Goal: Information Seeking & Learning: Understand process/instructions

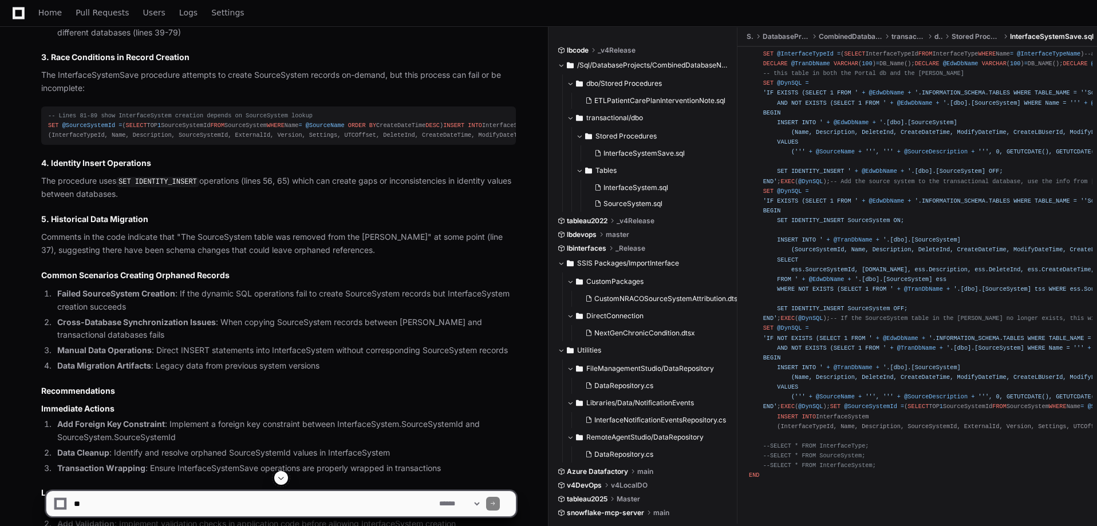
scroll to position [1155, 0]
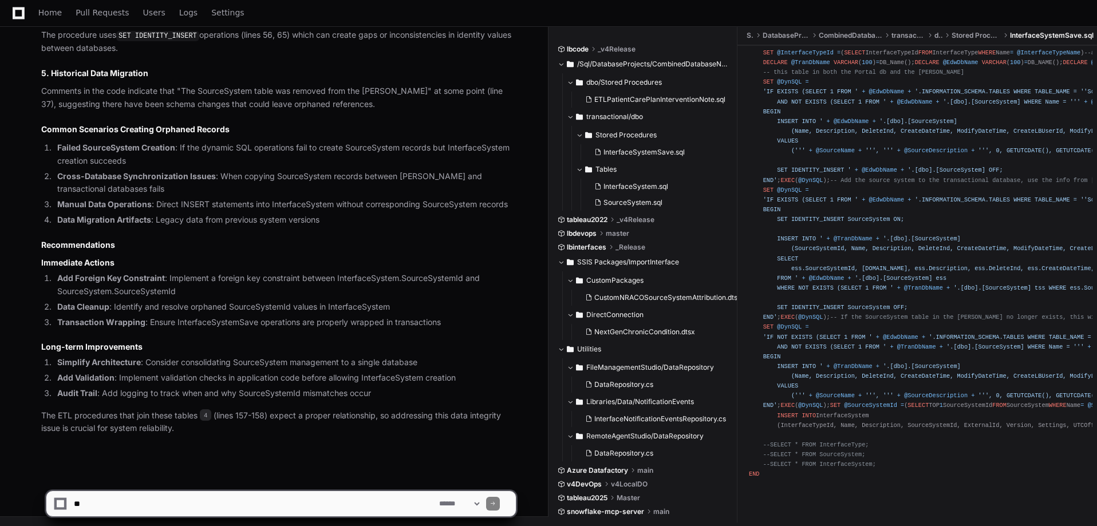
click at [444, 315] on ol "Add Foreign Key Constraint : Implement a foreign key constraint between Interfa…" at bounding box center [278, 300] width 475 height 57
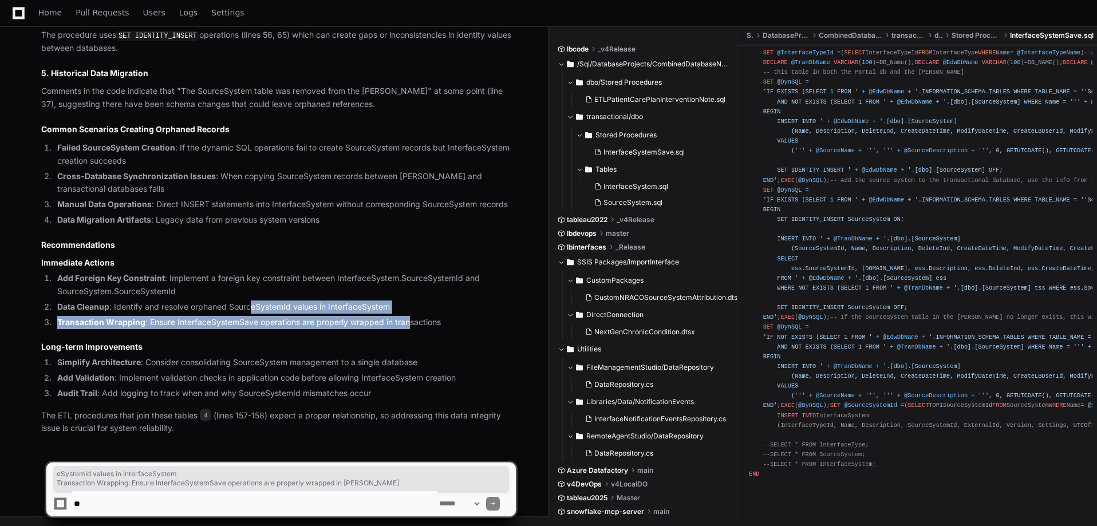
drag, startPoint x: 404, startPoint y: 322, endPoint x: 251, endPoint y: 303, distance: 154.7
click at [254, 303] on ol "Add Foreign Key Constraint : Implement a foreign key constraint between Interfa…" at bounding box center [278, 300] width 475 height 57
click at [251, 303] on li "Data Cleanup : Identify and resolve orphaned SourceSystemId values in Interface…" at bounding box center [285, 307] width 462 height 13
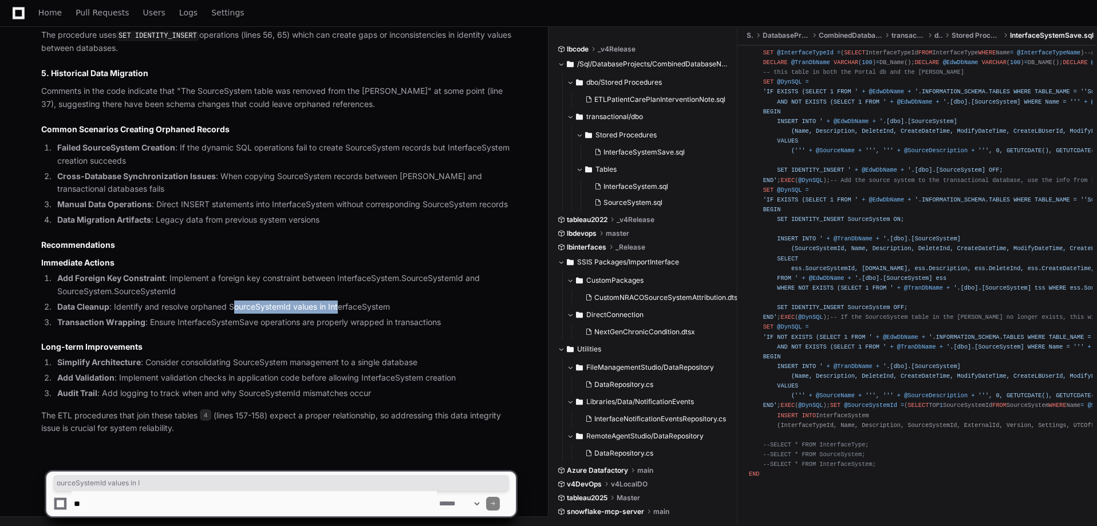
drag, startPoint x: 237, startPoint y: 306, endPoint x: 364, endPoint y: 320, distance: 128.4
click at [347, 314] on ol "Add Foreign Key Constraint : Implement a foreign key constraint between Interfa…" at bounding box center [278, 300] width 475 height 57
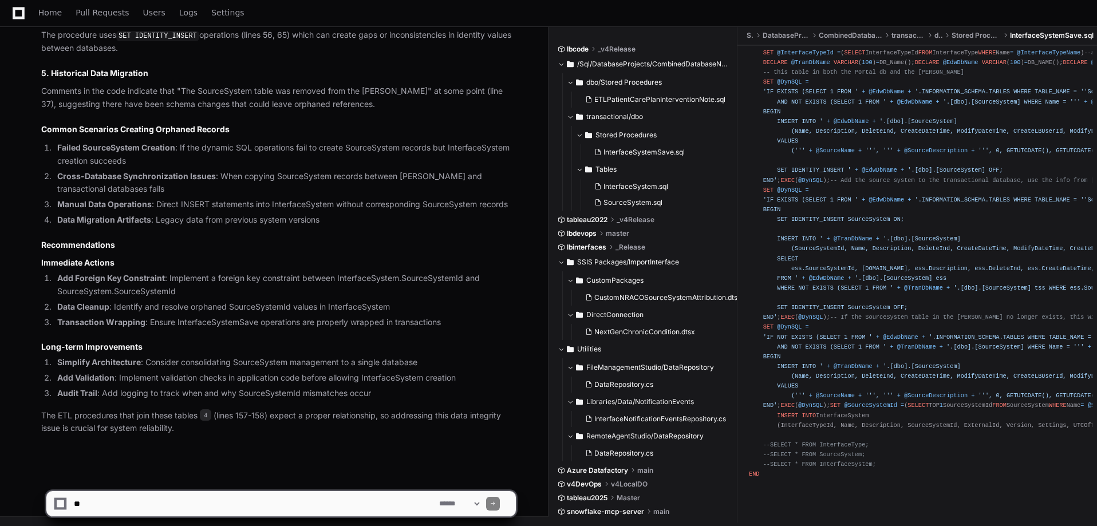
click at [365, 320] on li "Transaction Wrapping : Ensure InterfaceSystemSave operations are properly wrapp…" at bounding box center [285, 322] width 462 height 13
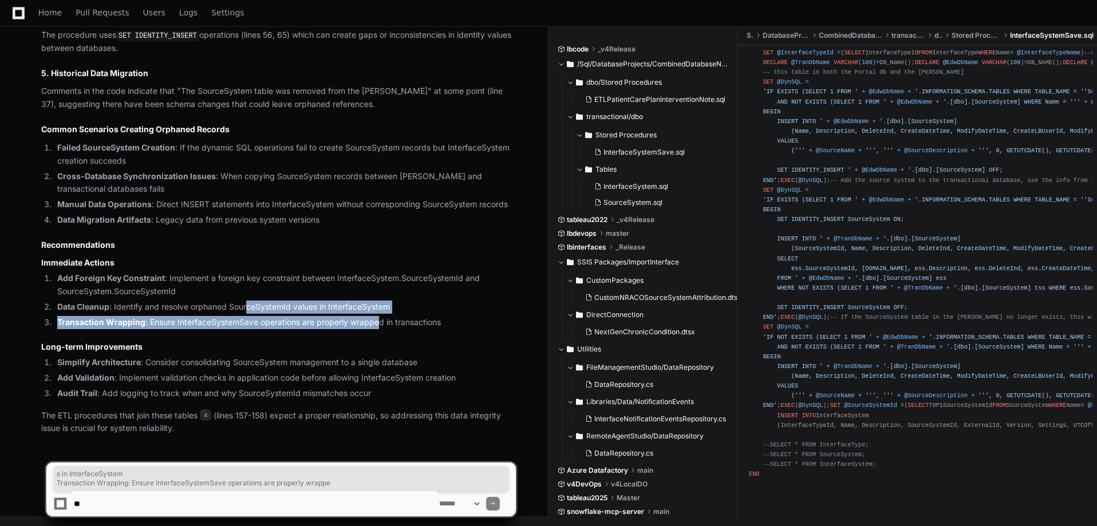
drag, startPoint x: 316, startPoint y: 313, endPoint x: 237, endPoint y: 305, distance: 79.5
click at [237, 305] on ol "Add Foreign Key Constraint : Implement a foreign key constraint between Interfa…" at bounding box center [278, 300] width 475 height 57
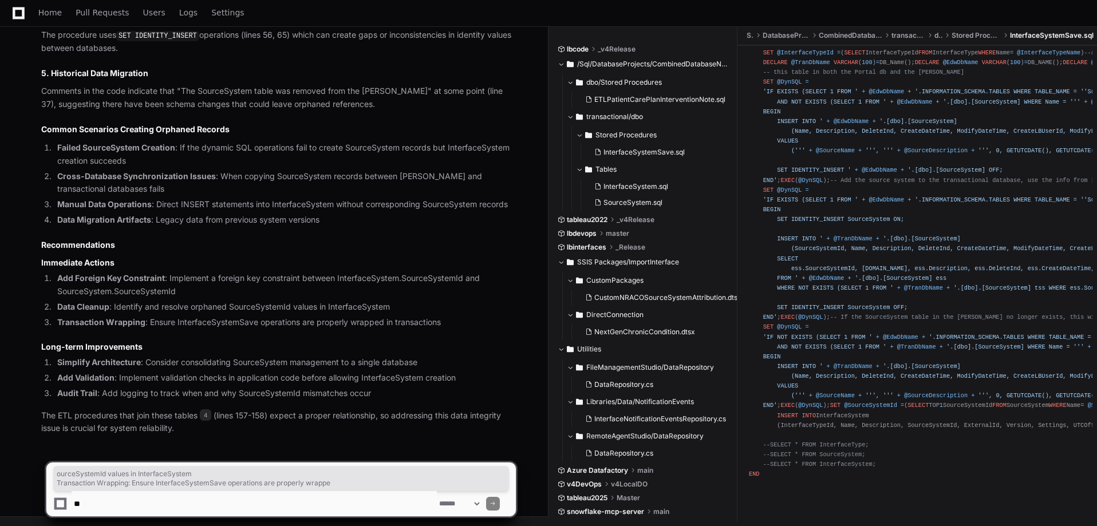
click at [223, 308] on li "Data Cleanup : Identify and resolve orphaned SourceSystemId values in Interface…" at bounding box center [285, 307] width 462 height 13
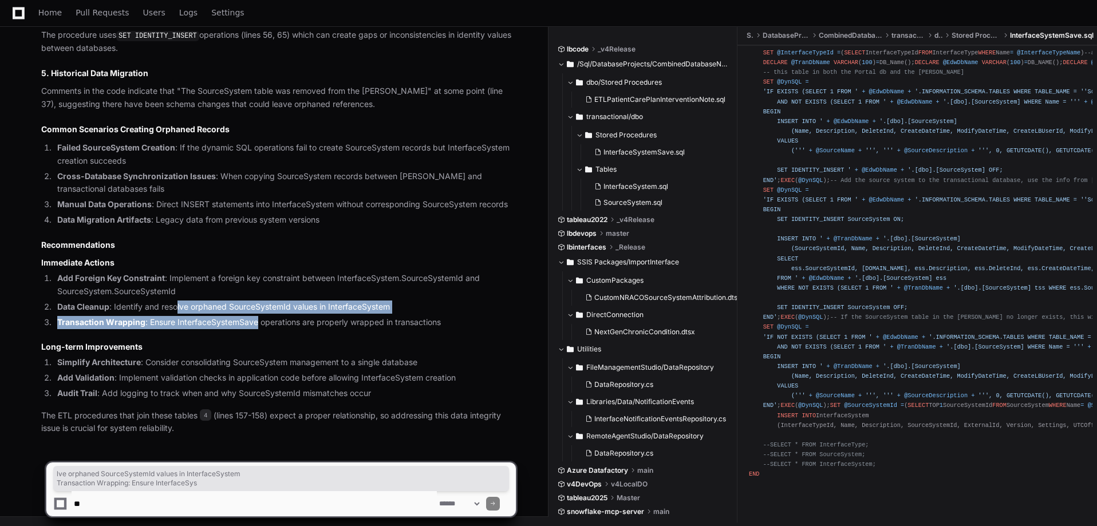
drag, startPoint x: 208, startPoint y: 313, endPoint x: 295, endPoint y: 326, distance: 88.1
click at [290, 326] on ol "Add Foreign Key Constraint : Implement a foreign key constraint between Interfa…" at bounding box center [278, 300] width 475 height 57
click at [325, 325] on li "Transaction Wrapping : Ensure InterfaceSystemSave operations are properly wrapp…" at bounding box center [285, 322] width 462 height 13
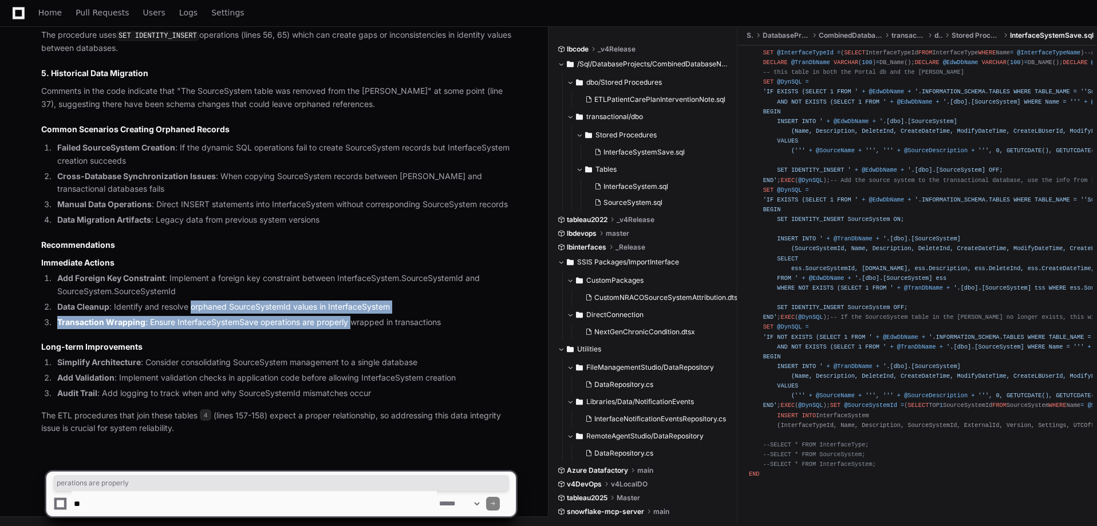
drag, startPoint x: 350, startPoint y: 324, endPoint x: 188, endPoint y: 303, distance: 163.4
click at [190, 303] on ol "Add Foreign Key Constraint : Implement a foreign key constraint between Interfa…" at bounding box center [278, 300] width 475 height 57
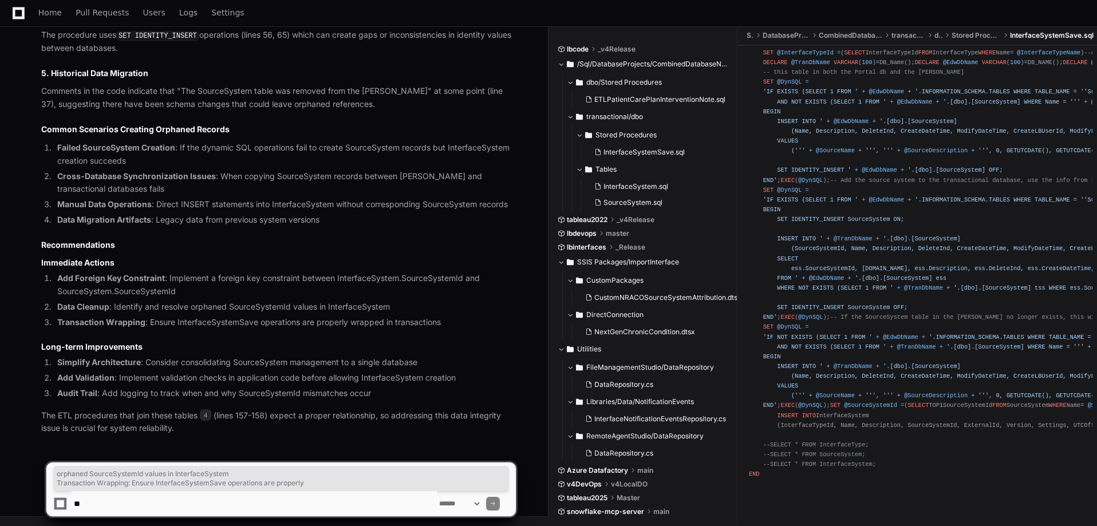
click at [160, 305] on li "Data Cleanup : Identify and resolve orphaned SourceSystemId values in Interface…" at bounding box center [285, 307] width 462 height 13
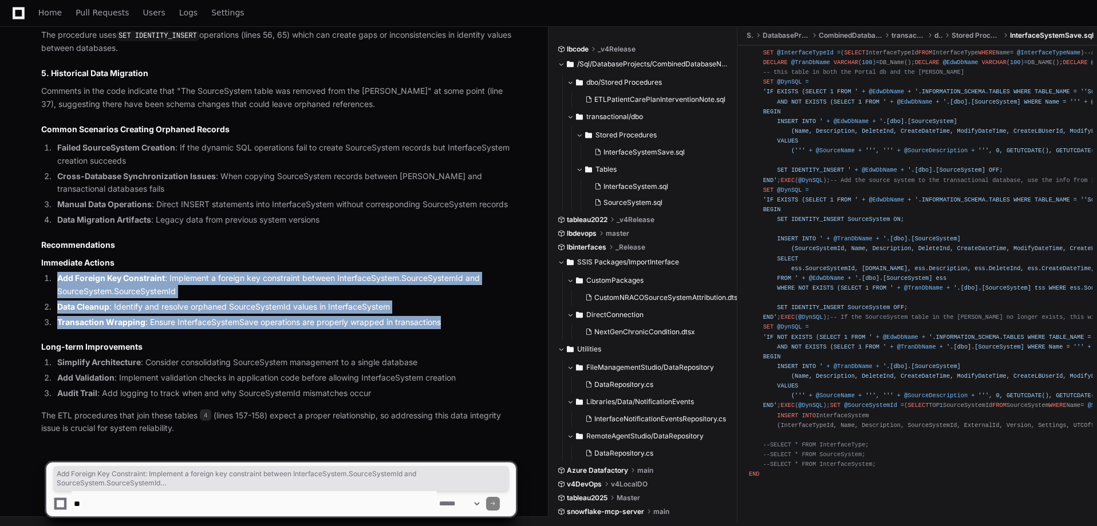
drag, startPoint x: 57, startPoint y: 278, endPoint x: 449, endPoint y: 319, distance: 394.5
click at [466, 327] on ol "Add Foreign Key Constraint : Implement a foreign key constraint between Interfa…" at bounding box center [278, 300] width 475 height 57
click at [435, 315] on ol "Add Foreign Key Constraint : Implement a foreign key constraint between Interfa…" at bounding box center [278, 300] width 475 height 57
drag, startPoint x: 442, startPoint y: 321, endPoint x: 52, endPoint y: 282, distance: 391.5
click at [52, 282] on ol "Add Foreign Key Constraint : Implement a foreign key constraint between Interfa…" at bounding box center [278, 300] width 475 height 57
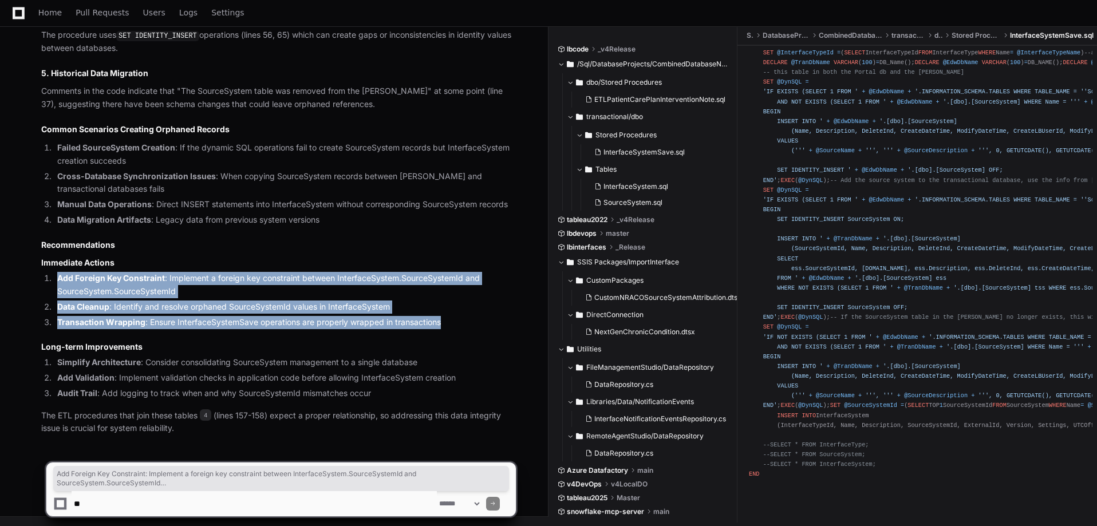
click at [77, 284] on li "Add Foreign Key Constraint : Implement a foreign key constraint between Interfa…" at bounding box center [285, 285] width 462 height 26
click at [94, 286] on li "Add Foreign Key Constraint : Implement a foreign key constraint between Interfa…" at bounding box center [285, 285] width 462 height 26
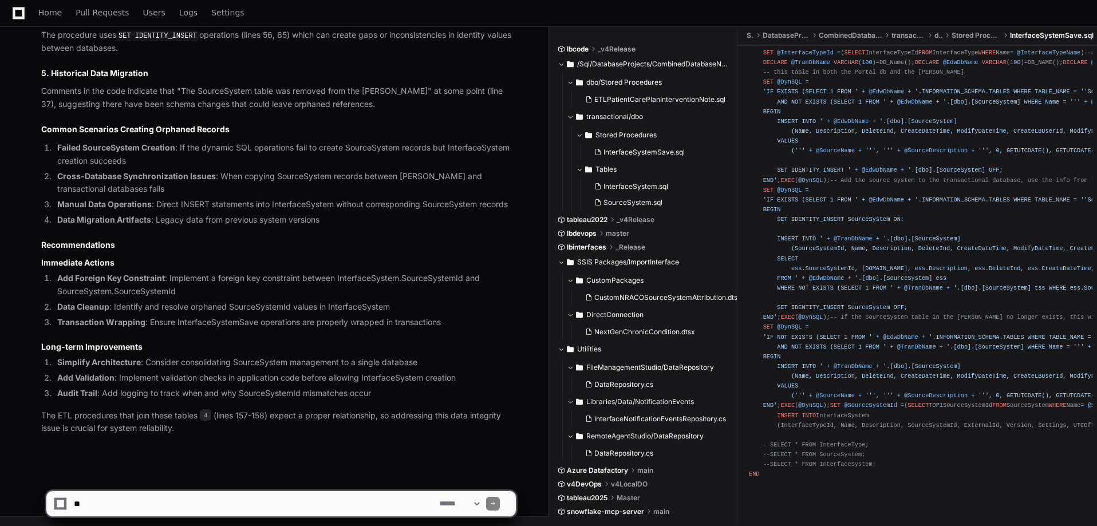
click at [101, 280] on strong "Add Foreign Key Constraint" at bounding box center [111, 278] width 108 height 10
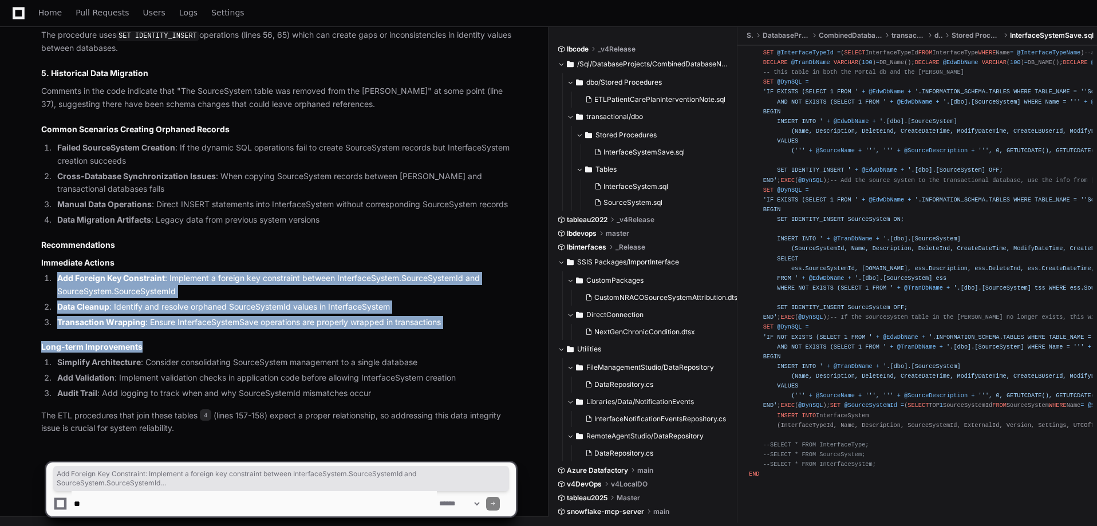
drag, startPoint x: 58, startPoint y: 280, endPoint x: 438, endPoint y: 334, distance: 383.6
click at [438, 334] on article "The discrepancy between distinct SourceSystemId values in the InterfaceSystem a…" at bounding box center [278, 47] width 475 height 778
click at [422, 322] on li "Transaction Wrapping : Ensure InterfaceSystemSave operations are properly wrapp…" at bounding box center [285, 322] width 462 height 13
drag, startPoint x: 439, startPoint y: 322, endPoint x: 72, endPoint y: 283, distance: 369.2
click at [73, 283] on ol "Add Foreign Key Constraint : Implement a foreign key constraint between Interfa…" at bounding box center [278, 300] width 475 height 57
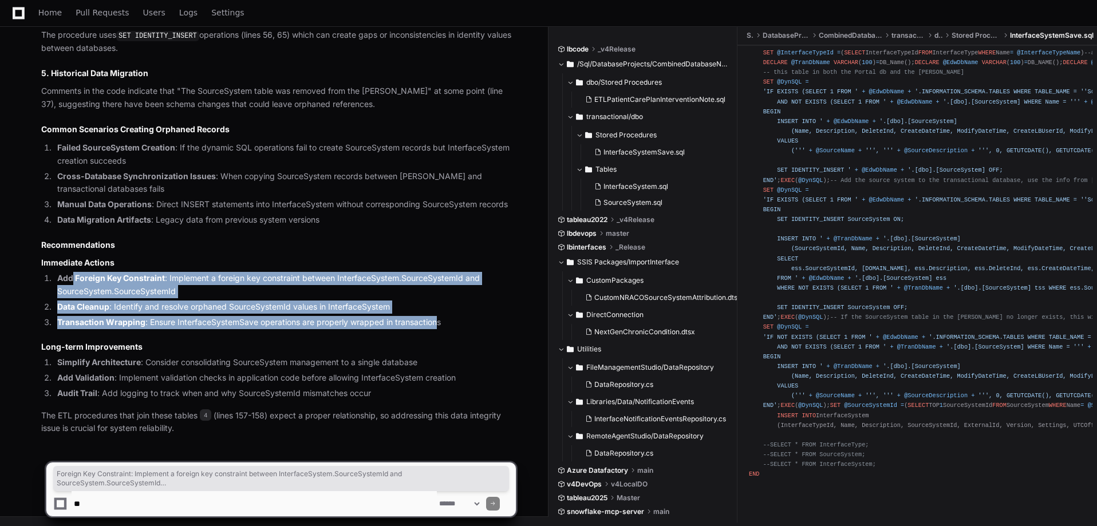
click at [76, 282] on strong "Add Foreign Key Constraint" at bounding box center [111, 278] width 108 height 10
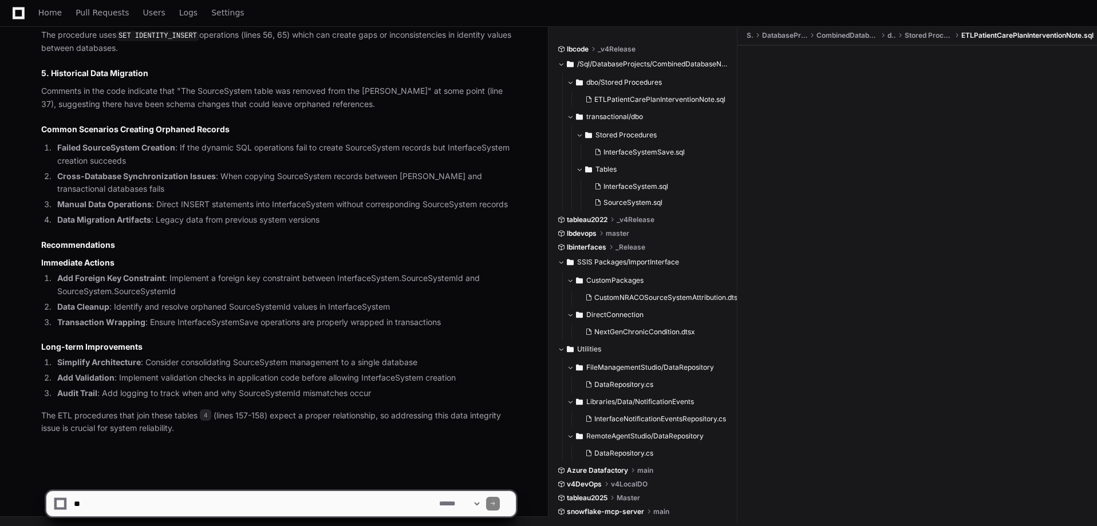
scroll to position [0, 0]
